Goal: Task Accomplishment & Management: Complete application form

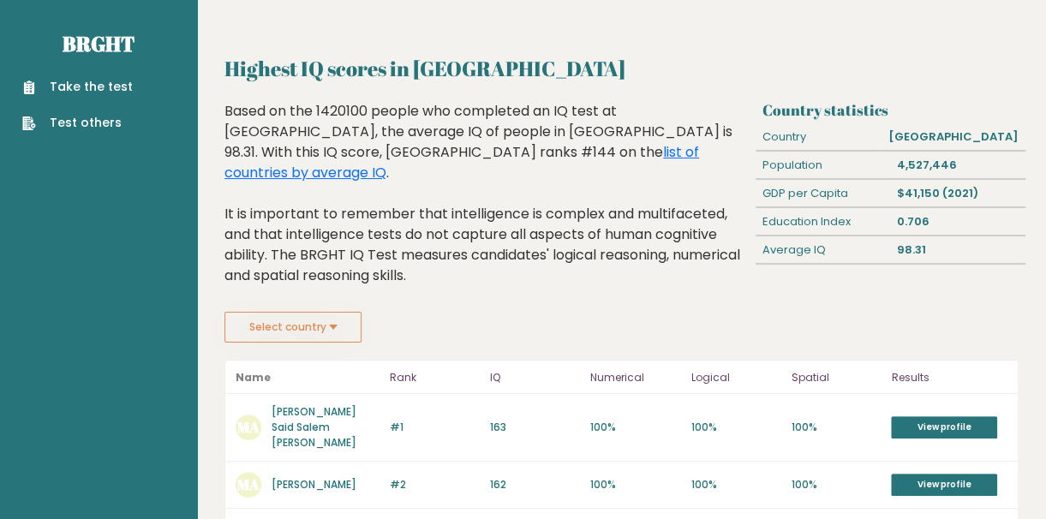
click at [271, 312] on button "Select country" at bounding box center [292, 327] width 137 height 31
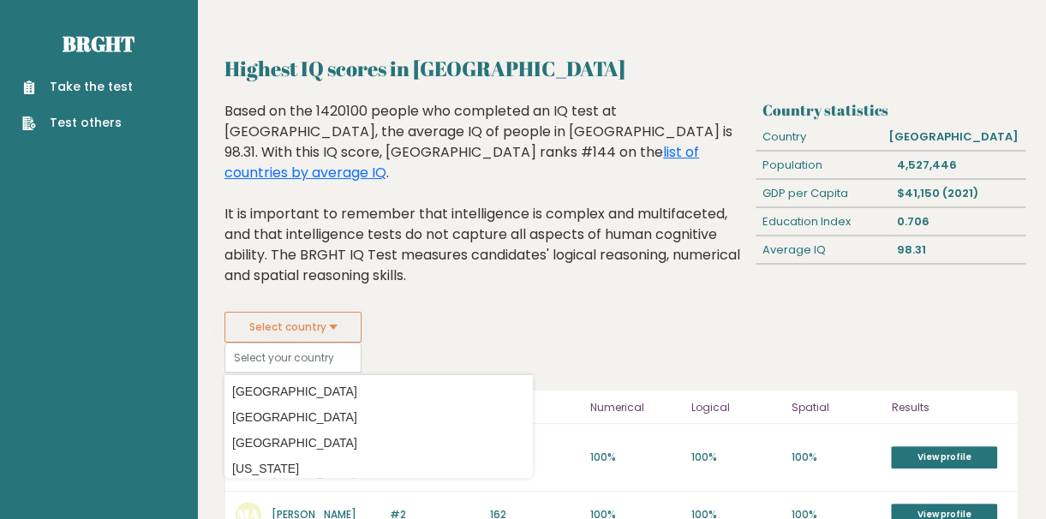
click at [92, 82] on link "Take the test" at bounding box center [77, 87] width 110 height 18
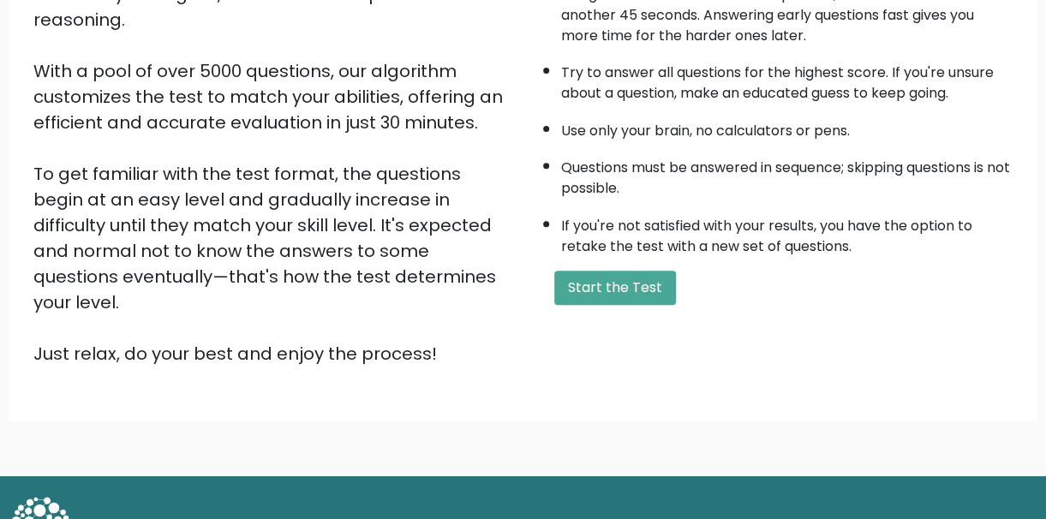
scroll to position [266, 0]
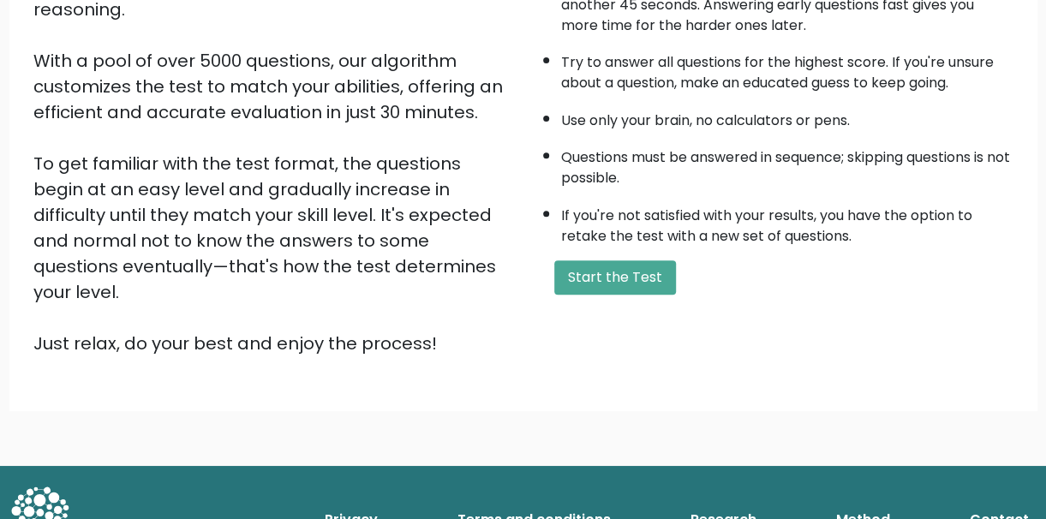
click at [606, 267] on button "Start the Test" at bounding box center [615, 277] width 122 height 34
click at [615, 274] on button "Start the Test" at bounding box center [615, 277] width 122 height 34
click at [618, 267] on button "Start the Test" at bounding box center [615, 277] width 122 height 34
click at [642, 274] on button "Start the Test" at bounding box center [615, 277] width 122 height 34
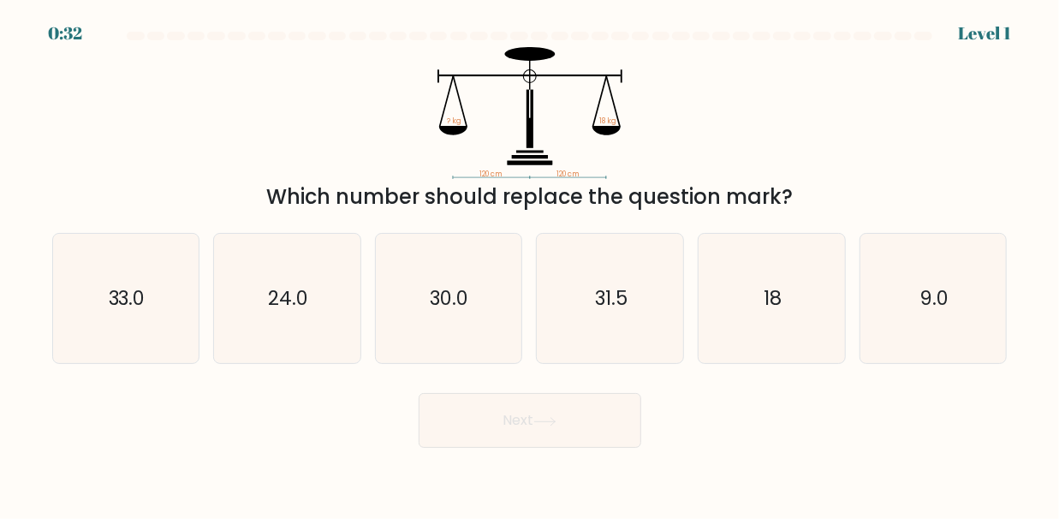
click at [803, 289] on icon "18" at bounding box center [771, 298] width 129 height 129
click at [531, 264] on input "e. 18" at bounding box center [530, 262] width 1 height 4
radio input "true"
click at [606, 428] on button "Next" at bounding box center [530, 420] width 223 height 55
click at [538, 421] on button "Next" at bounding box center [530, 420] width 223 height 55
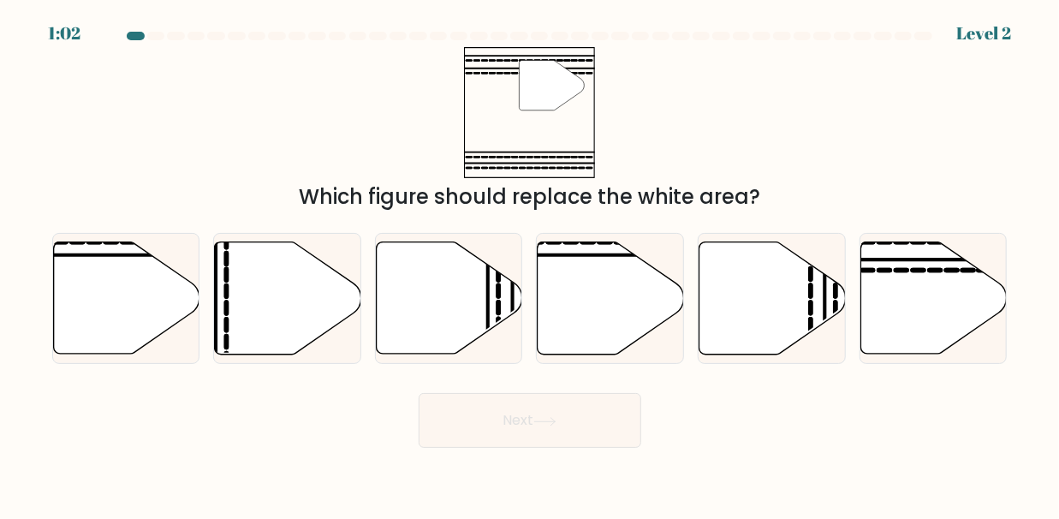
click at [937, 295] on icon at bounding box center [934, 298] width 146 height 112
click at [531, 264] on input "f." at bounding box center [530, 262] width 1 height 4
radio input "true"
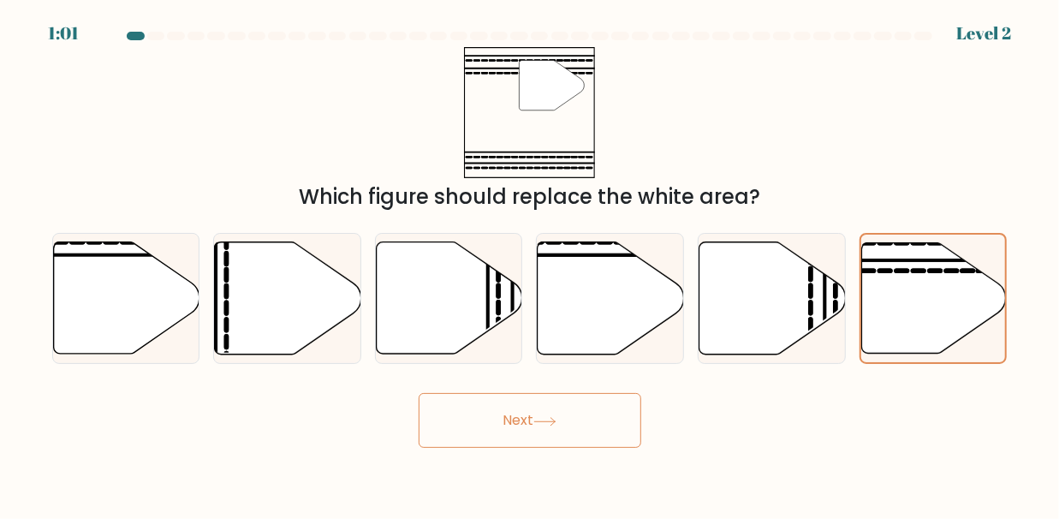
click at [601, 433] on button "Next" at bounding box center [530, 420] width 223 height 55
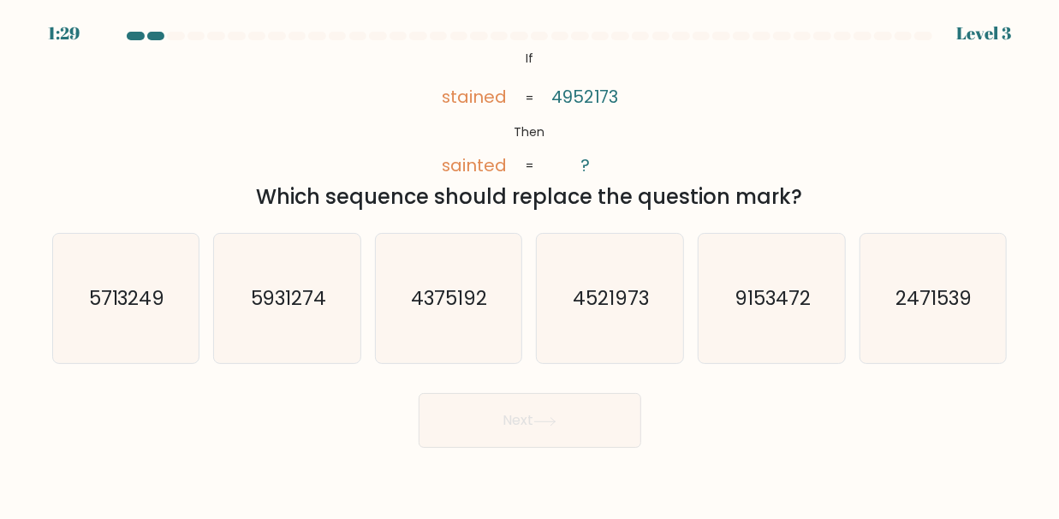
click at [636, 309] on text "4521973" at bounding box center [612, 297] width 76 height 27
click at [531, 264] on input "d. 4521973" at bounding box center [530, 262] width 1 height 4
radio input "true"
click at [534, 420] on button "Next" at bounding box center [530, 420] width 223 height 55
click at [586, 430] on button "Next" at bounding box center [530, 420] width 223 height 55
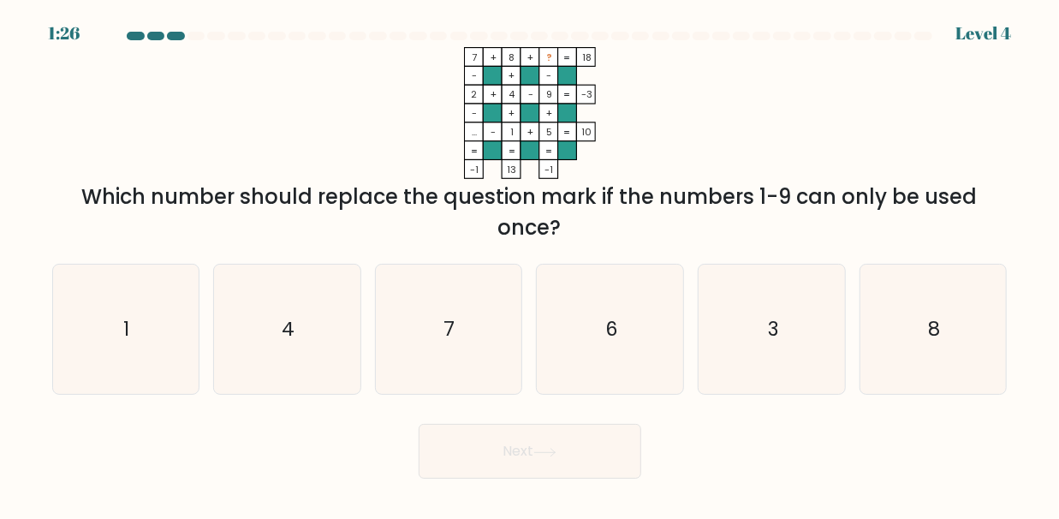
click at [575, 430] on button "Next" at bounding box center [530, 451] width 223 height 55
click at [784, 336] on icon "3" at bounding box center [771, 329] width 129 height 129
click at [531, 264] on input "e. 3" at bounding box center [530, 262] width 1 height 4
radio input "true"
click at [597, 457] on button "Next" at bounding box center [530, 451] width 223 height 55
